Goal: Find specific page/section: Find specific page/section

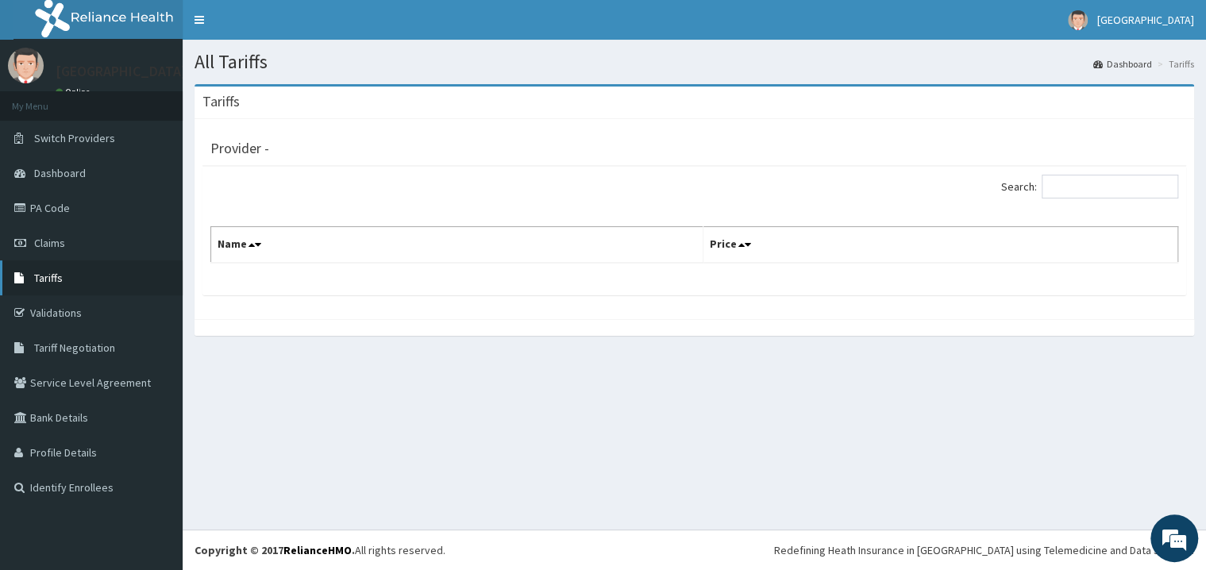
click at [37, 286] on link "Tariffs" at bounding box center [91, 277] width 183 height 35
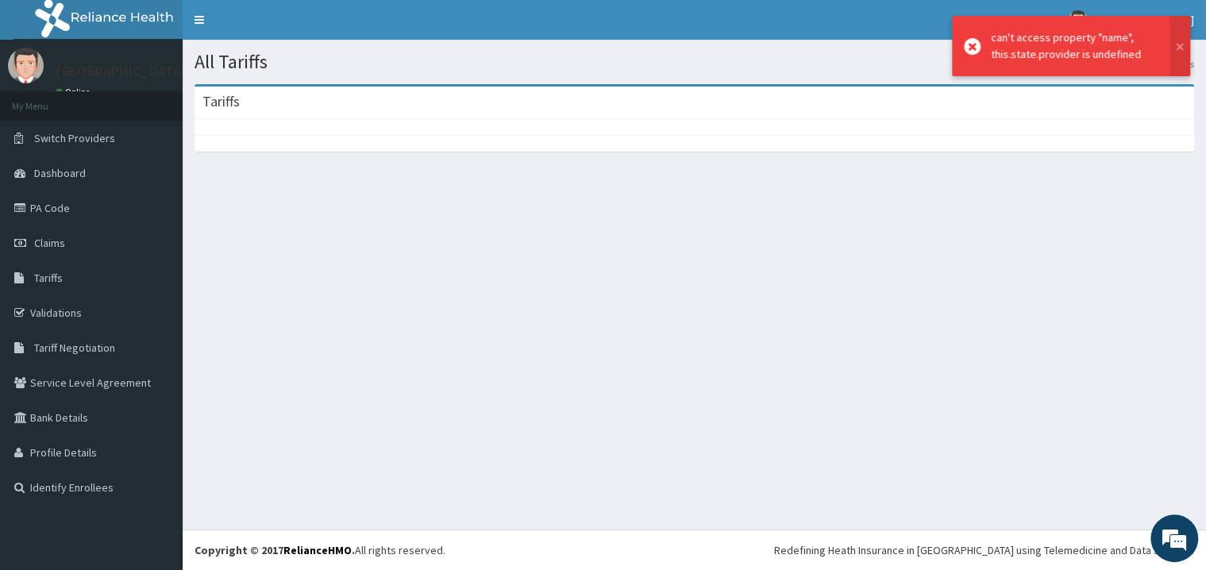
click at [836, 291] on div "All Tariffs Dashboard Tariffs Tariffs" at bounding box center [694, 285] width 1023 height 490
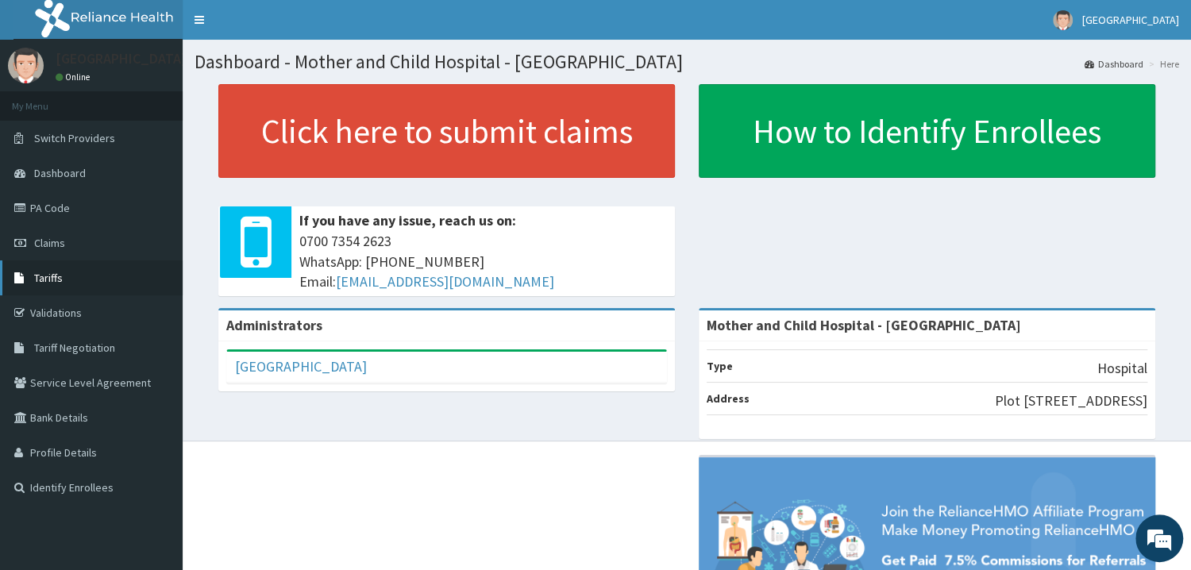
click at [40, 276] on span "Tariffs" at bounding box center [48, 278] width 29 height 14
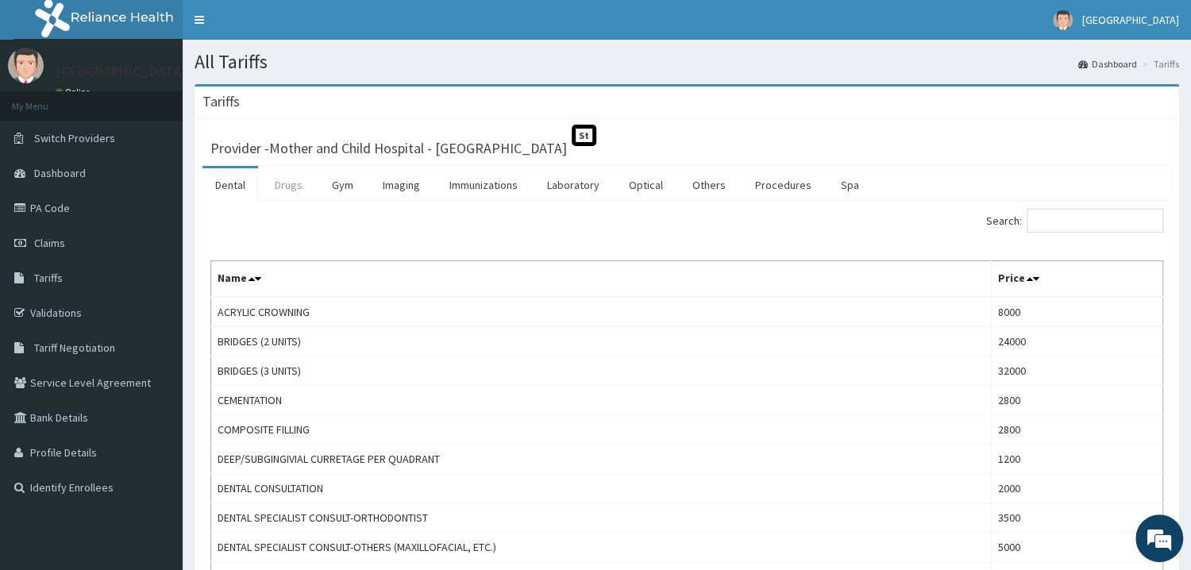
click at [291, 192] on link "Drugs" at bounding box center [288, 184] width 53 height 33
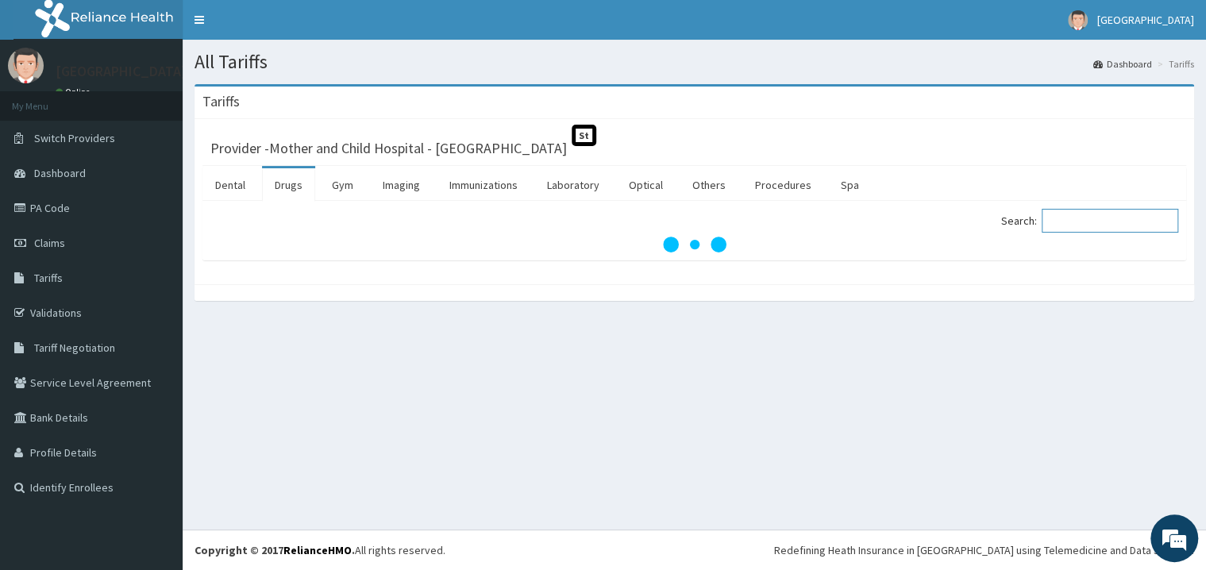
click at [1093, 225] on input "Search:" at bounding box center [1110, 221] width 137 height 24
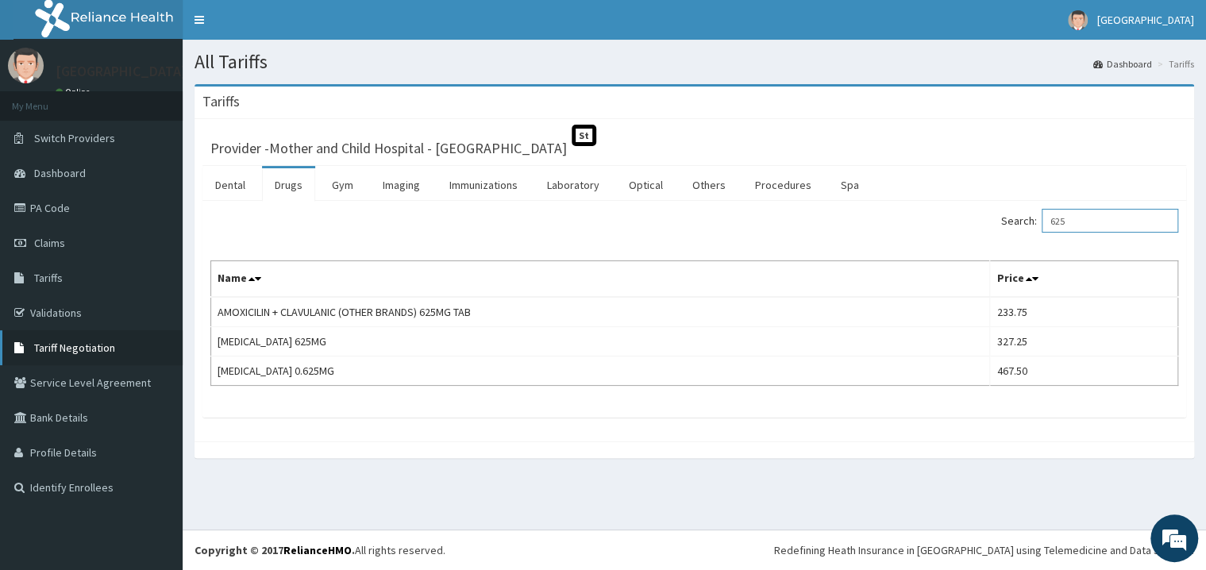
type input "625"
click at [50, 349] on span "Tariff Negotiation" at bounding box center [74, 348] width 81 height 14
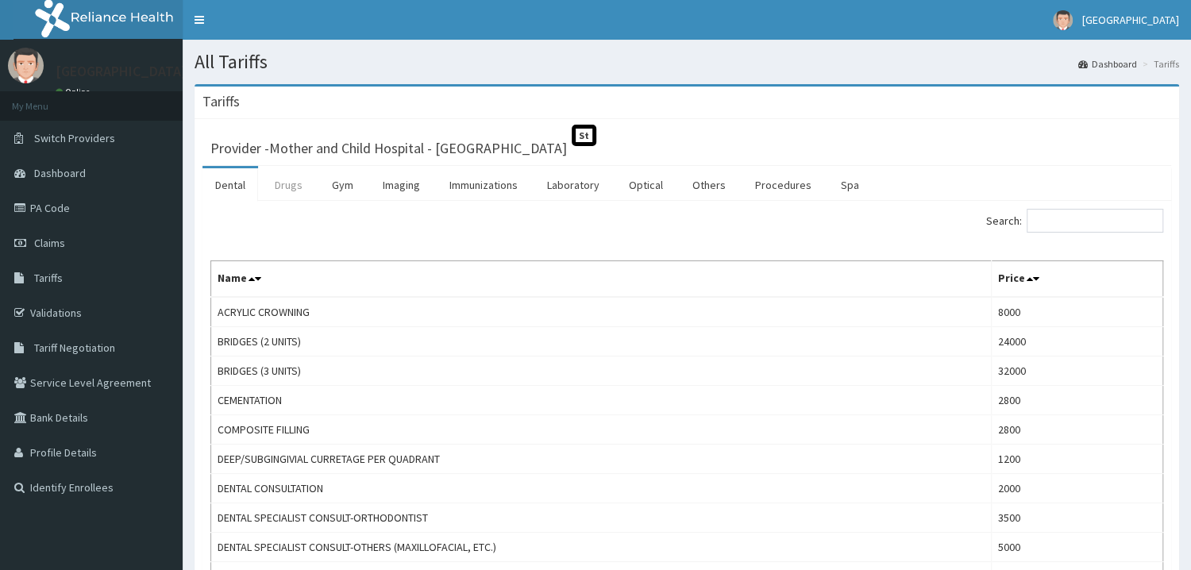
click at [280, 188] on link "Drugs" at bounding box center [288, 184] width 53 height 33
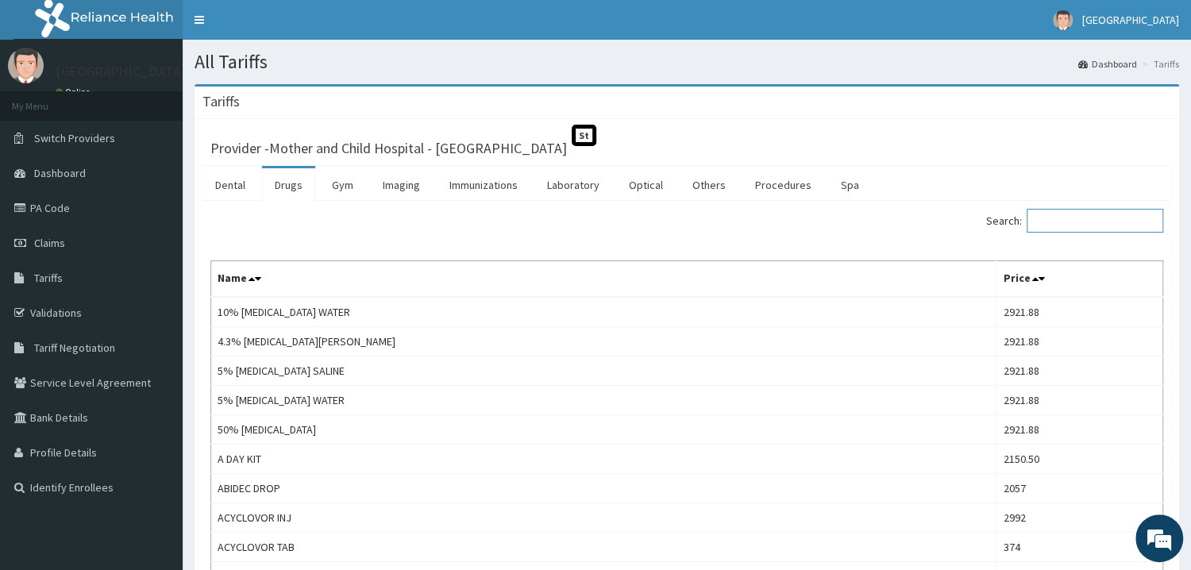
click at [1102, 215] on input "Search:" at bounding box center [1095, 221] width 137 height 24
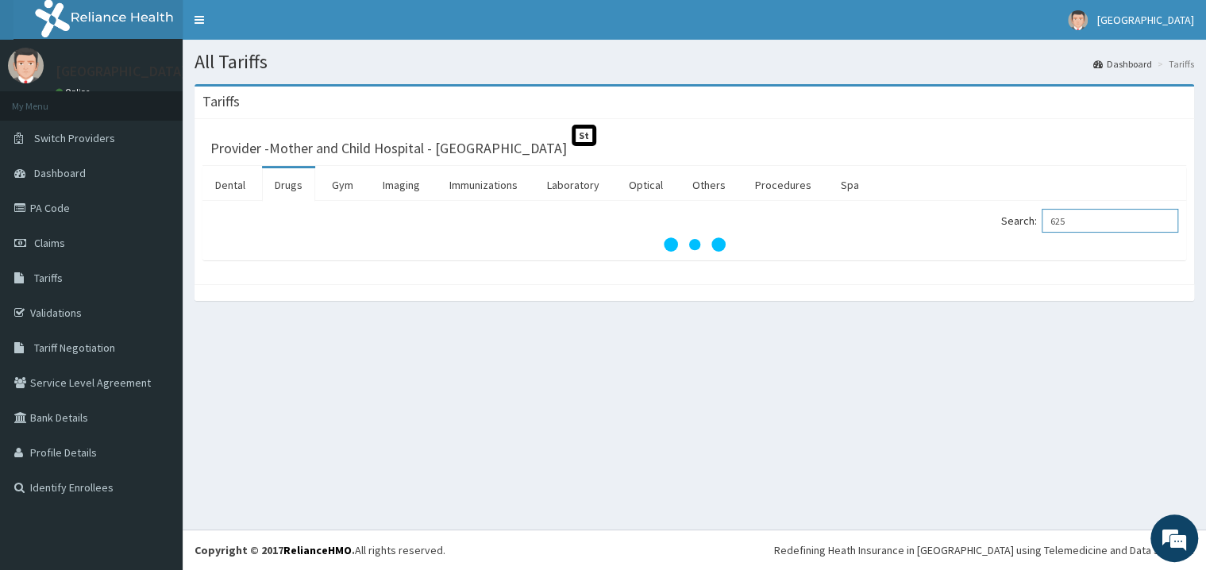
type input "625"
